Goal: Information Seeking & Learning: Understand process/instructions

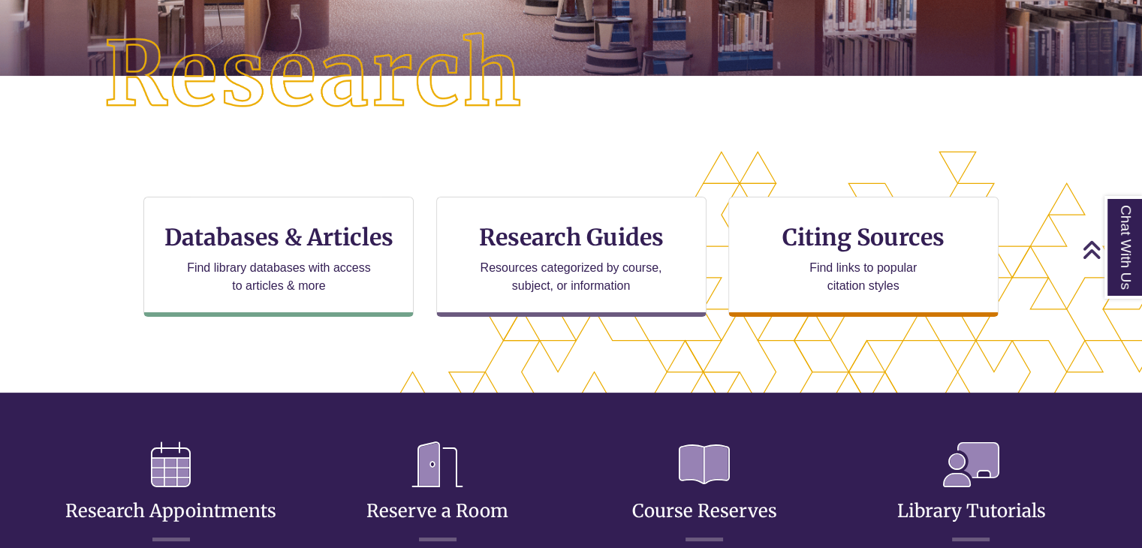
scroll to position [357, 0]
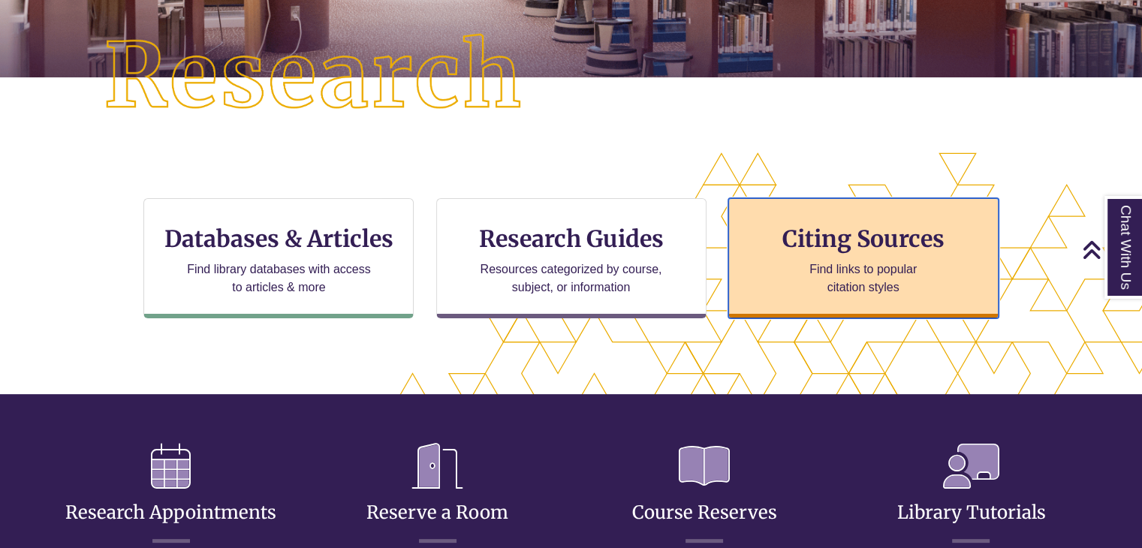
click at [808, 280] on p "Find links to popular citation styles" at bounding box center [863, 279] width 146 height 36
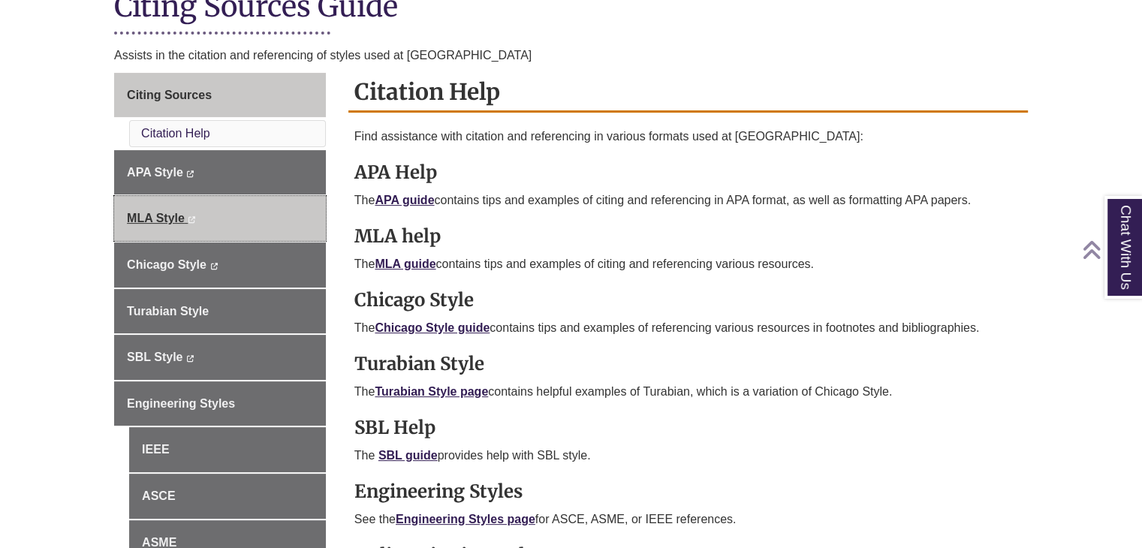
scroll to position [371, 0]
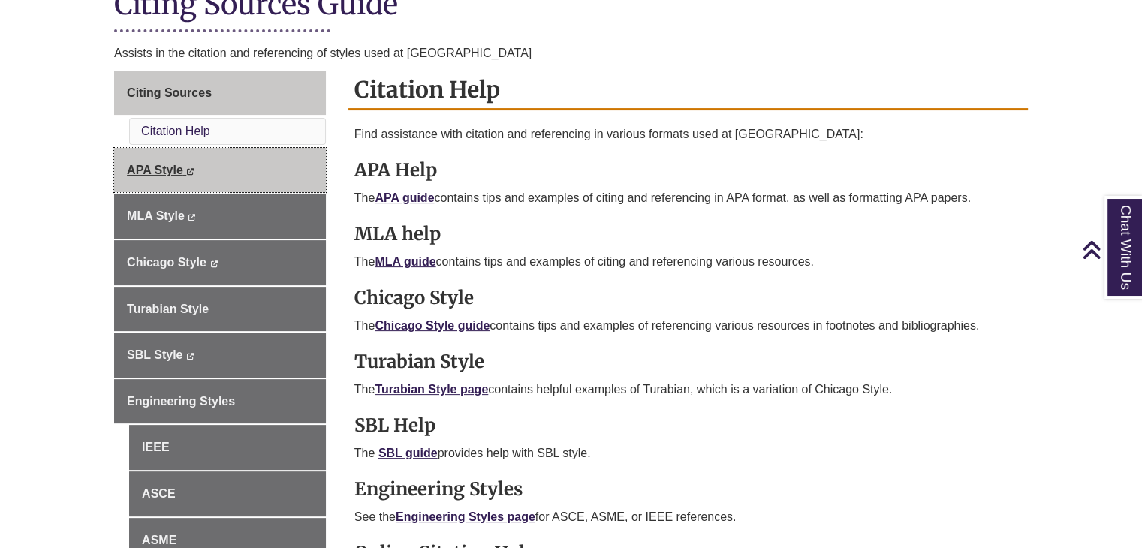
click at [195, 168] on icon "This link opens in a new window" at bounding box center [190, 171] width 8 height 7
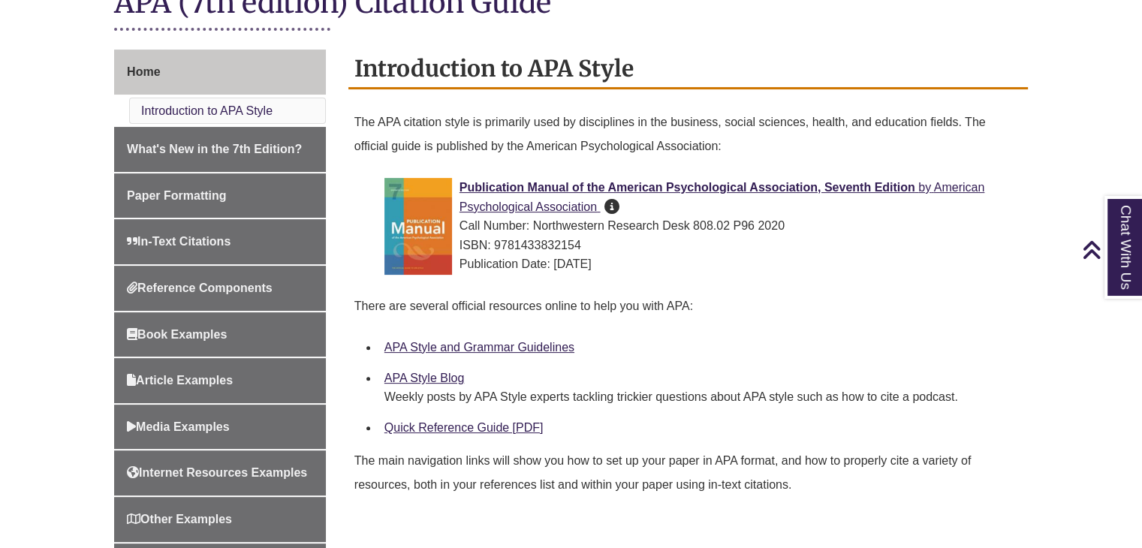
scroll to position [374, 0]
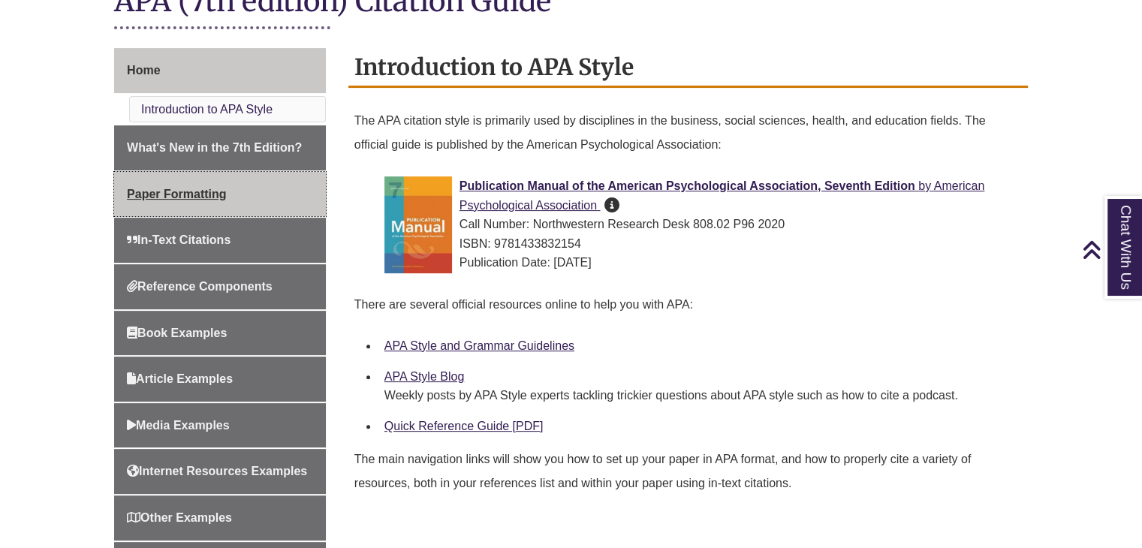
click at [211, 193] on span "Paper Formatting" at bounding box center [176, 194] width 99 height 13
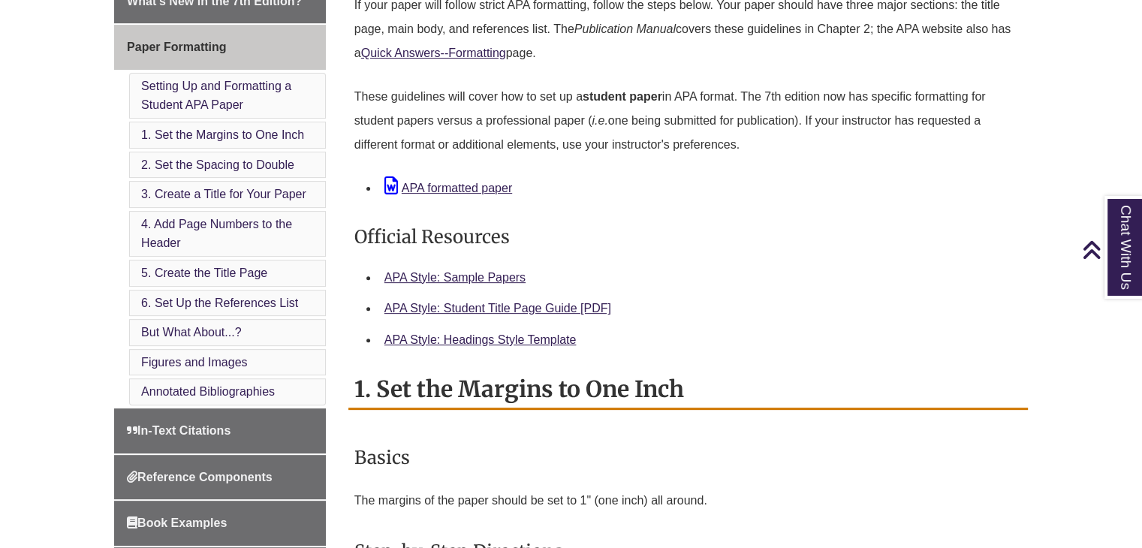
scroll to position [491, 0]
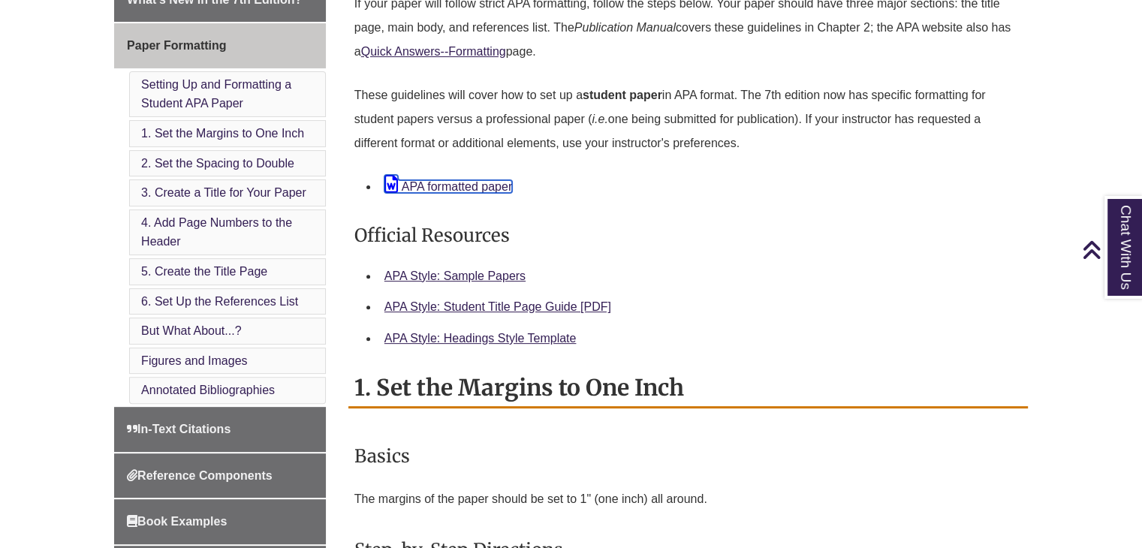
click at [490, 182] on link "APA formatted paper" at bounding box center [449, 186] width 128 height 13
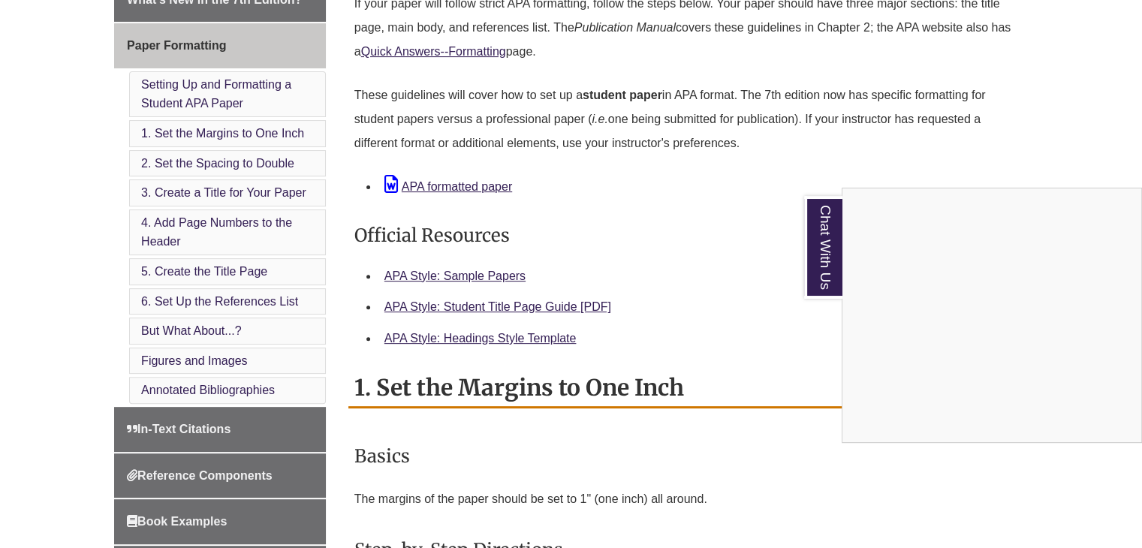
click at [234, 298] on div "Chat With Us" at bounding box center [571, 274] width 1142 height 548
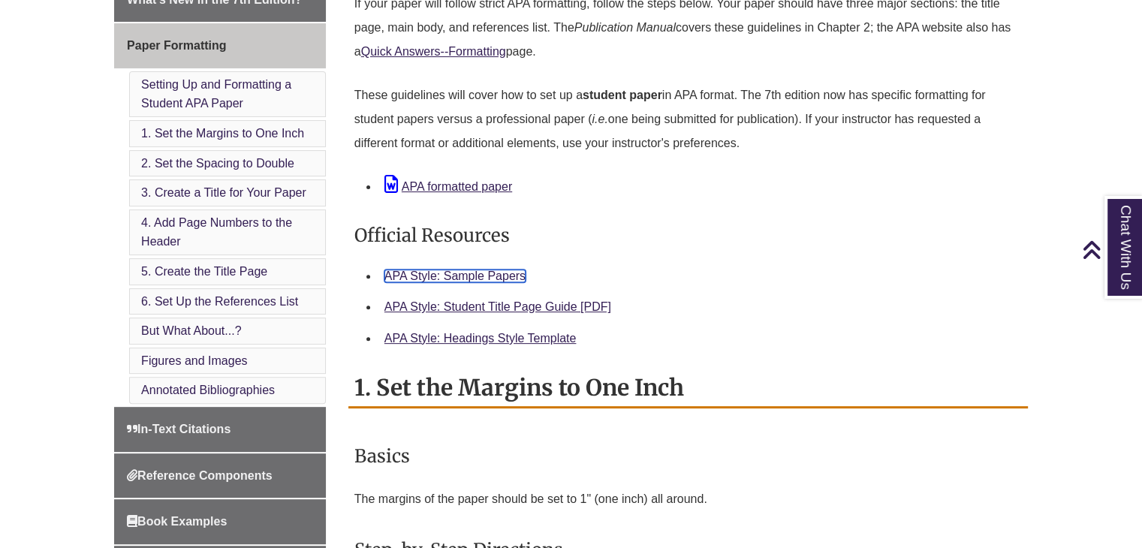
click at [508, 270] on link "APA Style: Sample Papers" at bounding box center [455, 276] width 141 height 13
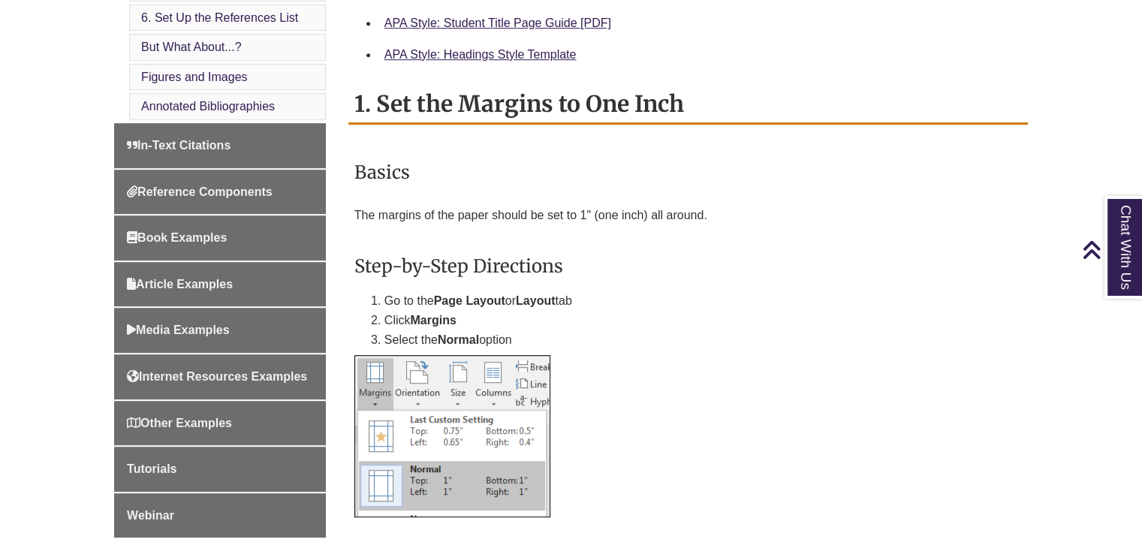
scroll to position [748, 0]
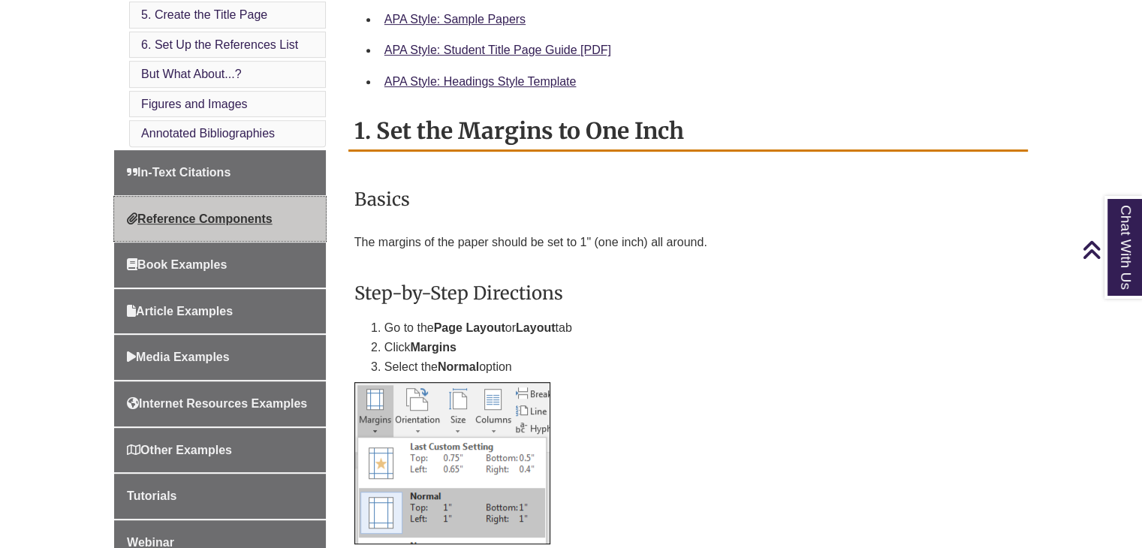
click at [273, 217] on span "Reference Components" at bounding box center [200, 219] width 146 height 13
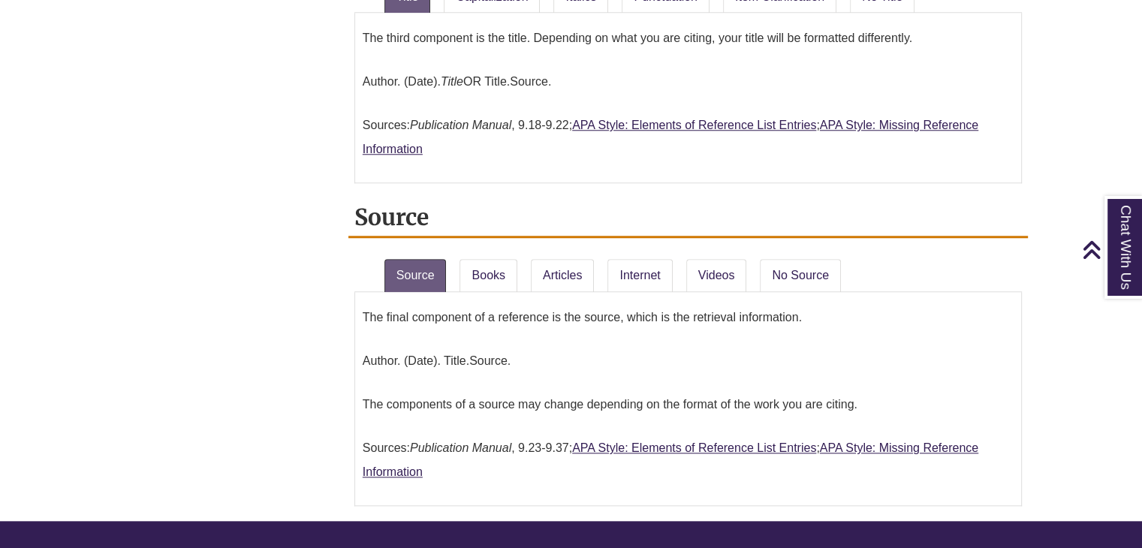
scroll to position [1408, 0]
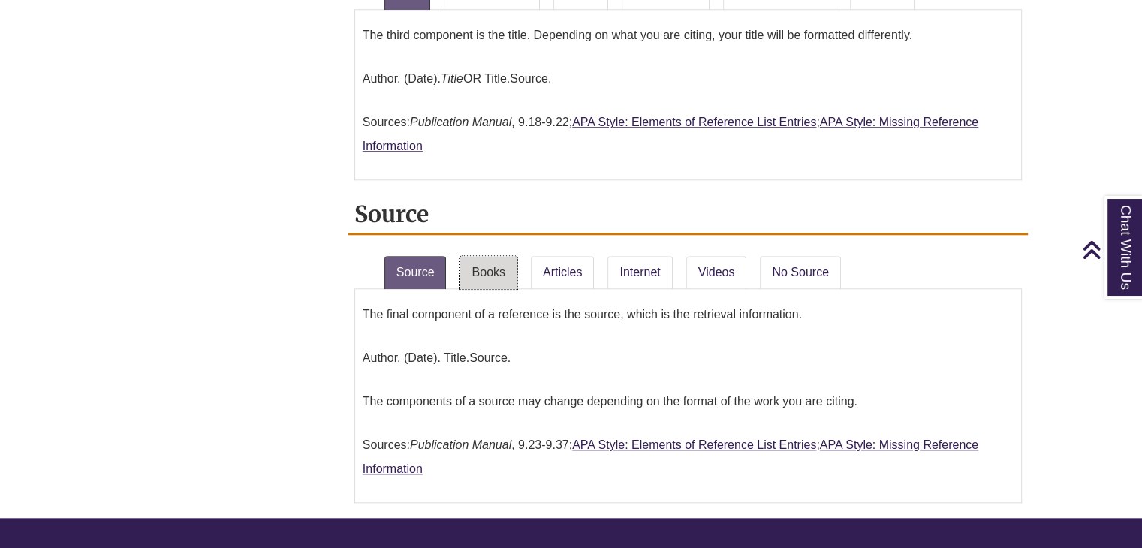
click at [481, 258] on link "Books" at bounding box center [488, 272] width 57 height 33
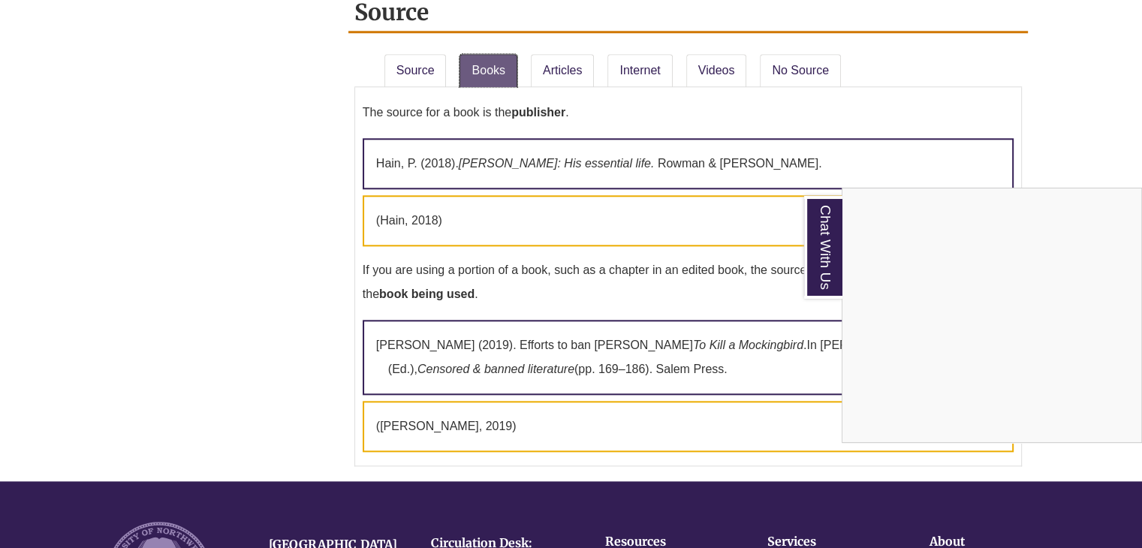
scroll to position [1604, 0]
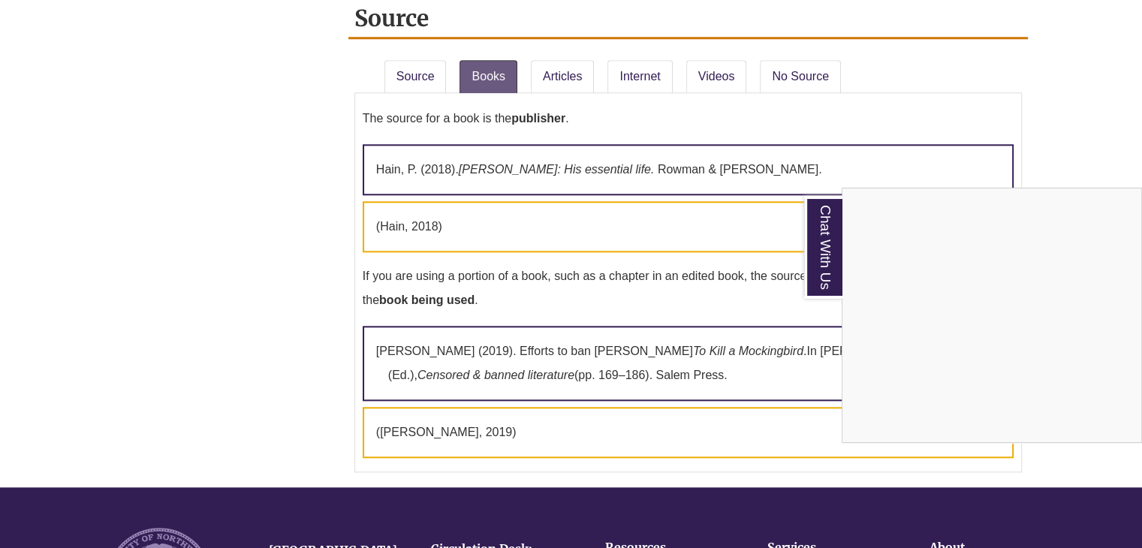
click at [487, 261] on div "Chat With Us" at bounding box center [571, 274] width 1142 height 548
